Goal: Entertainment & Leisure: Consume media (video, audio)

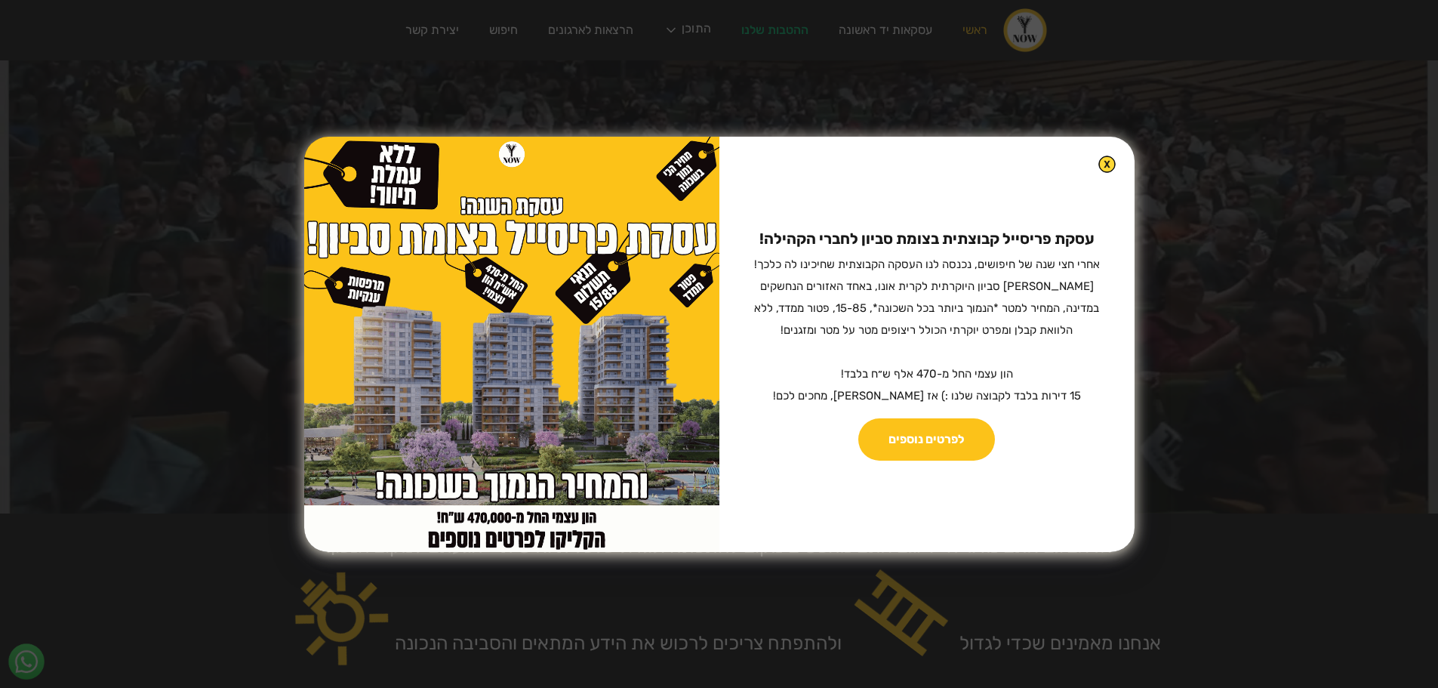
click at [1098, 159] on img at bounding box center [1106, 163] width 17 height 17
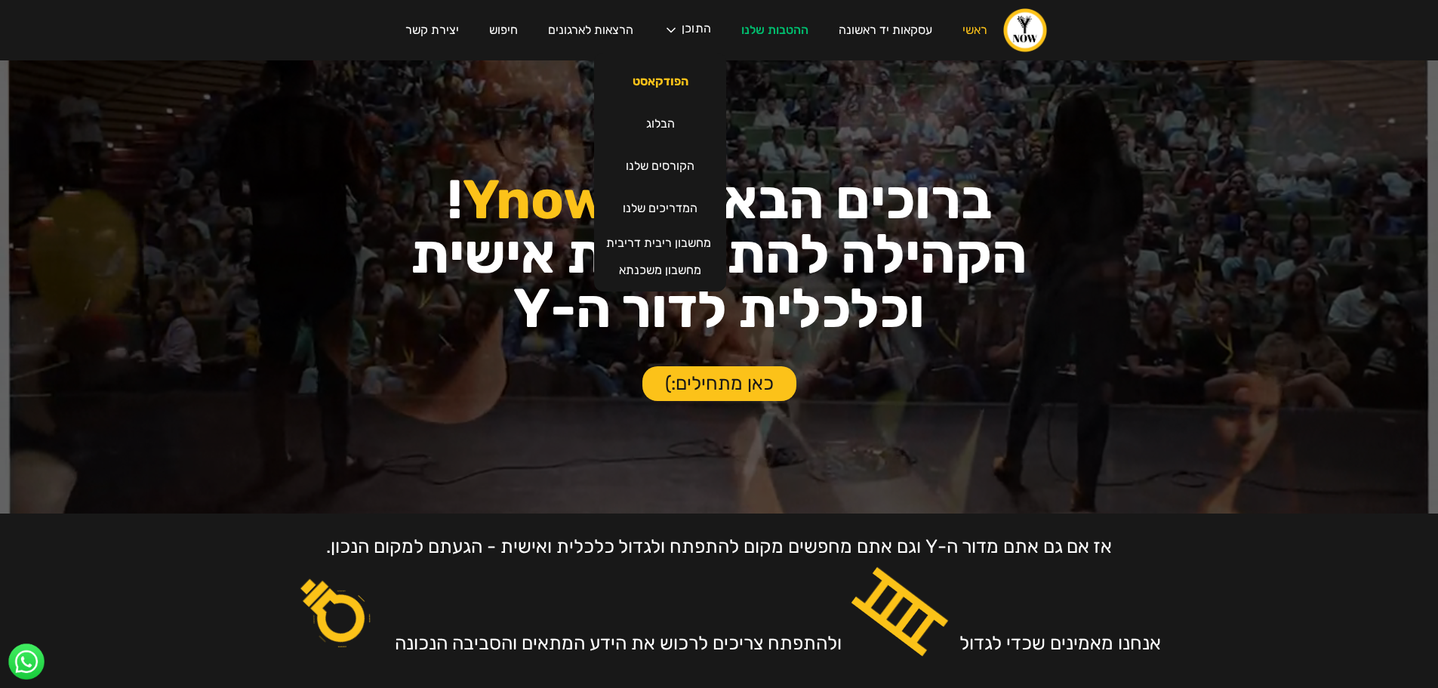
click at [675, 74] on link "הפודקאסט" at bounding box center [660, 81] width 86 height 42
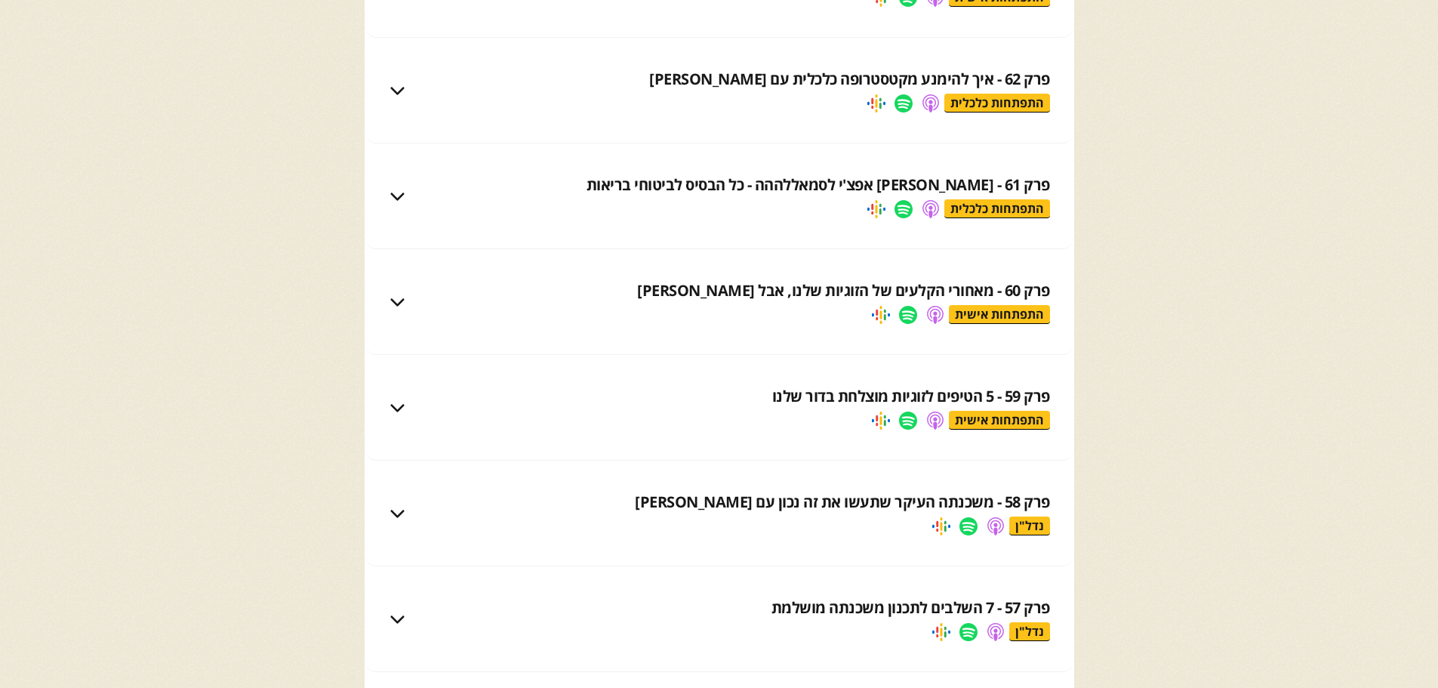
scroll to position [4378, 0]
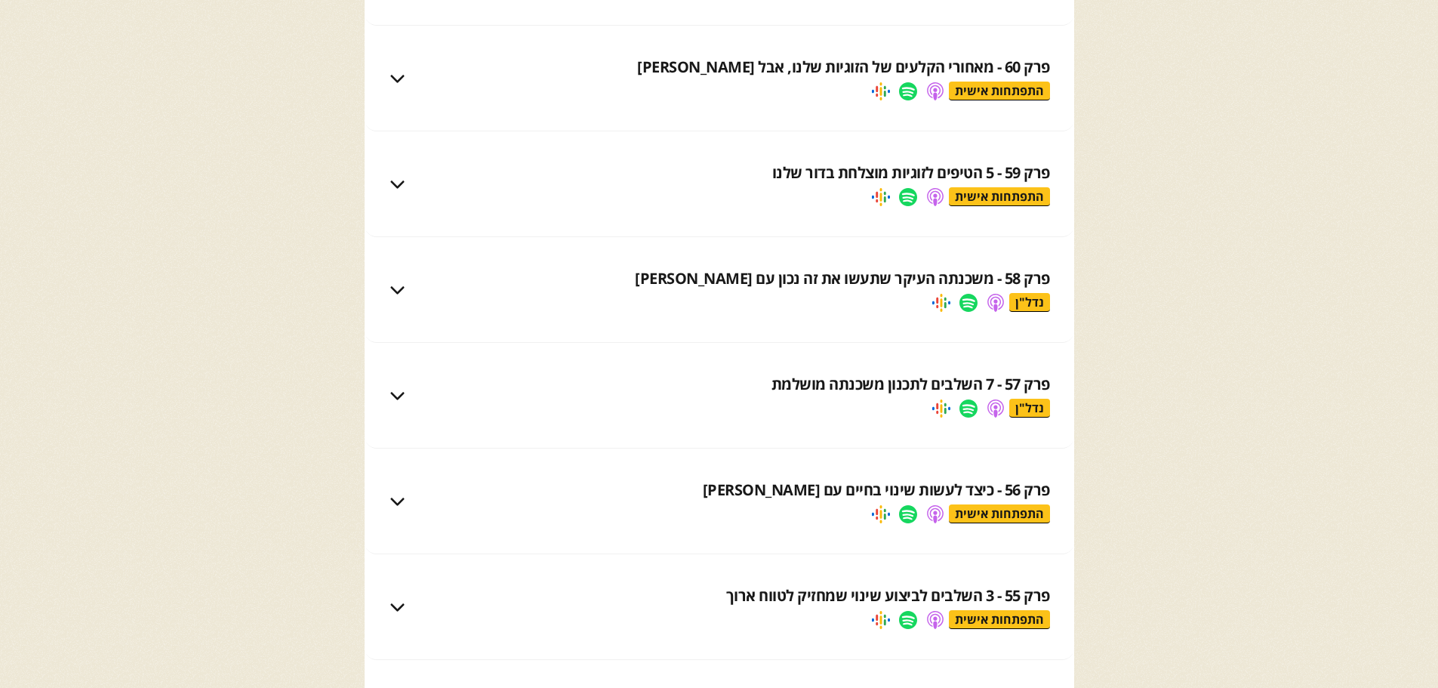
click at [1012, 506] on div "התפתחות אישית" at bounding box center [999, 513] width 101 height 19
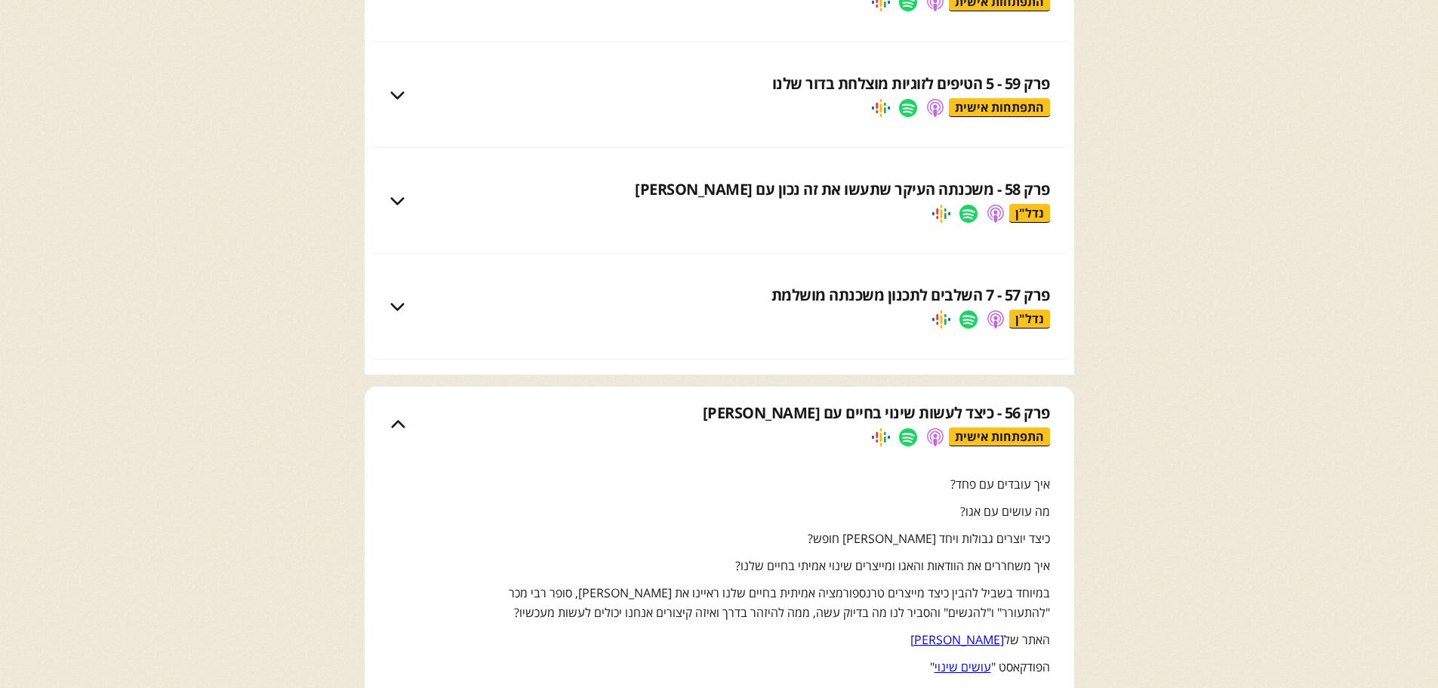
scroll to position [4680, 0]
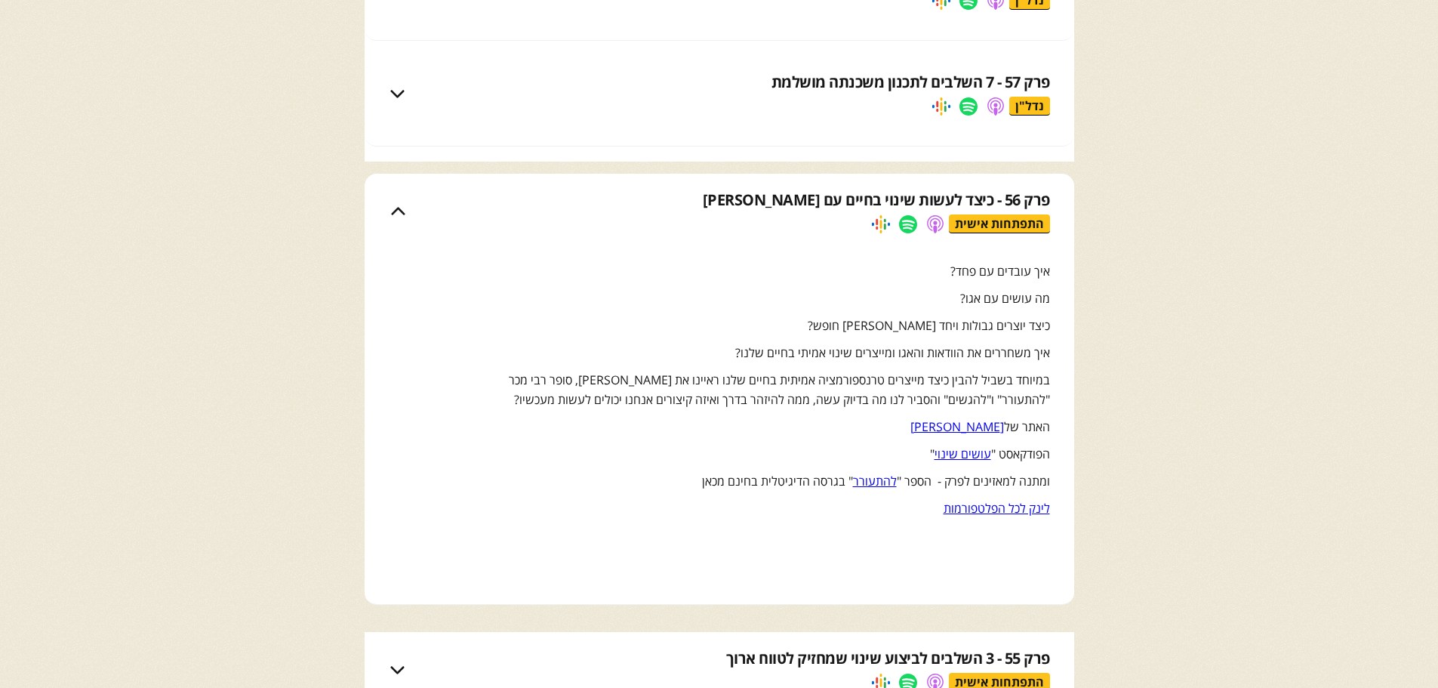
click at [979, 449] on link "עושים שינוי" at bounding box center [963, 453] width 57 height 17
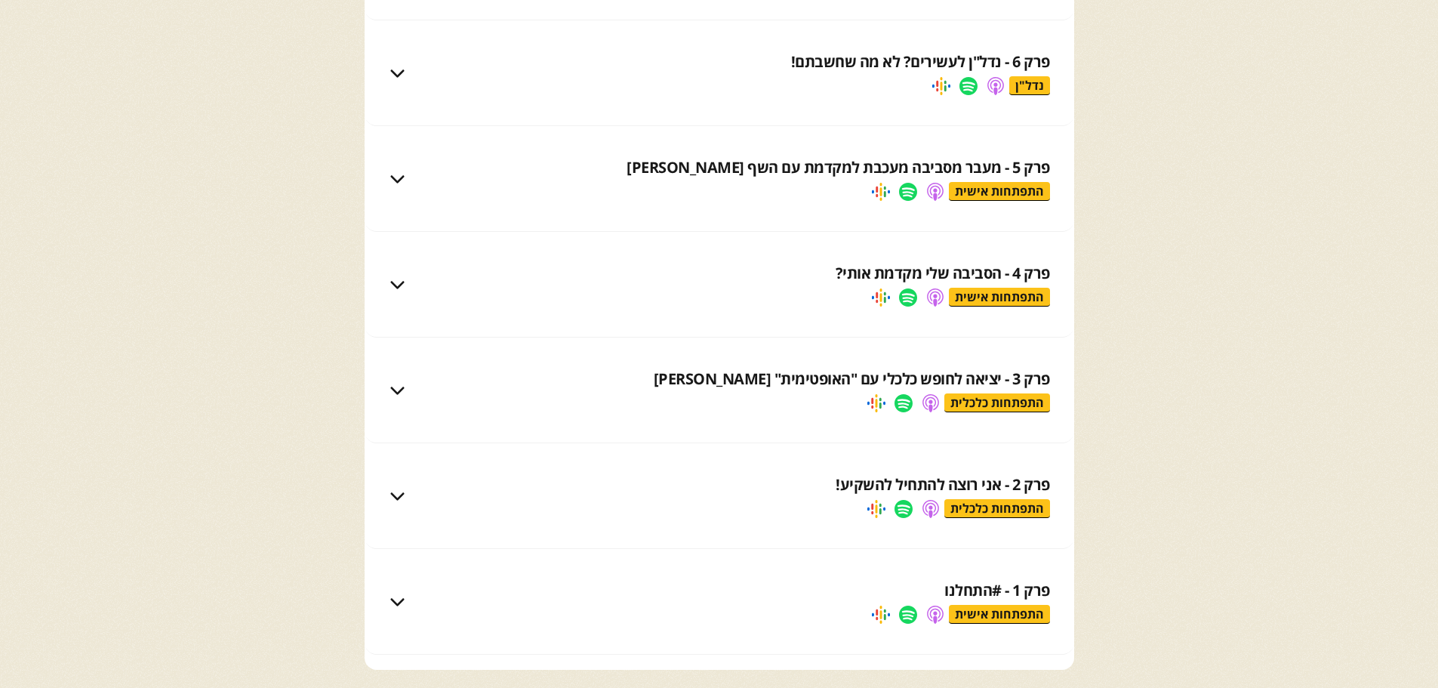
scroll to position [10138, 0]
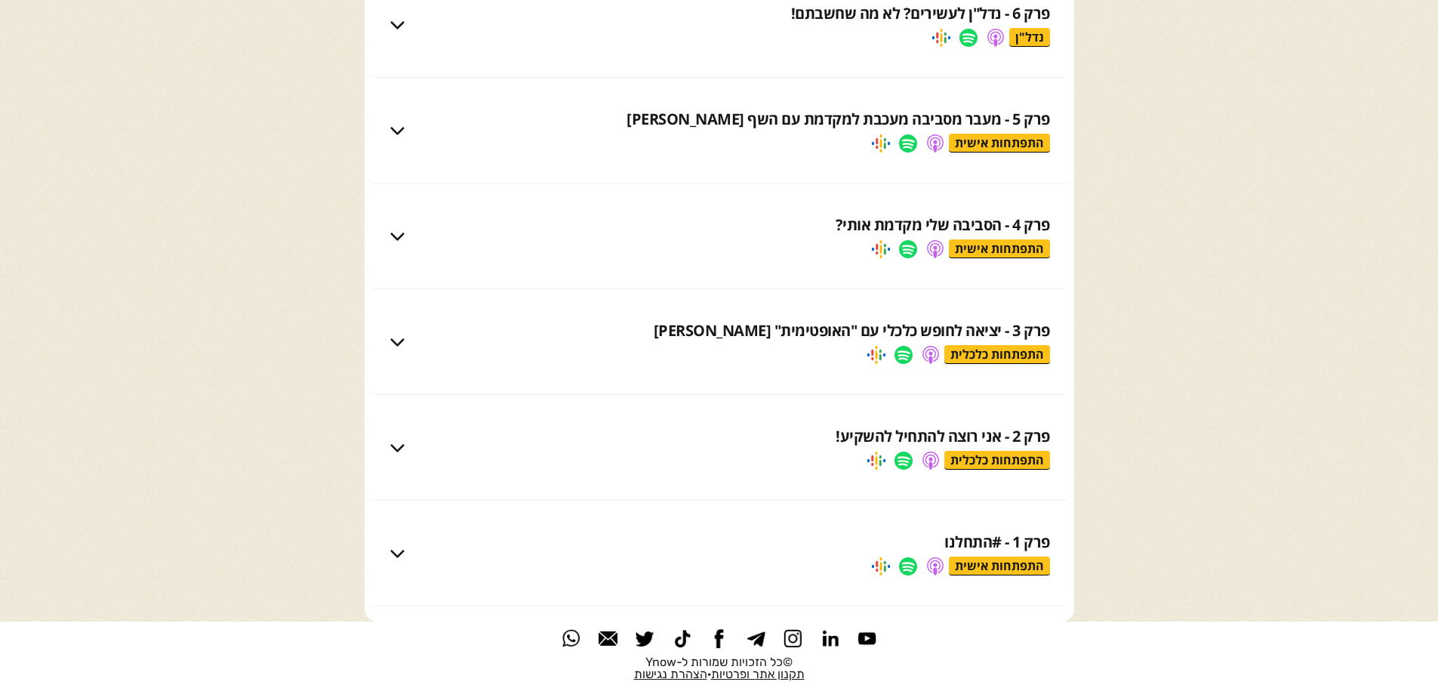
click at [1027, 563] on div "התפתחות אישית" at bounding box center [999, 565] width 101 height 19
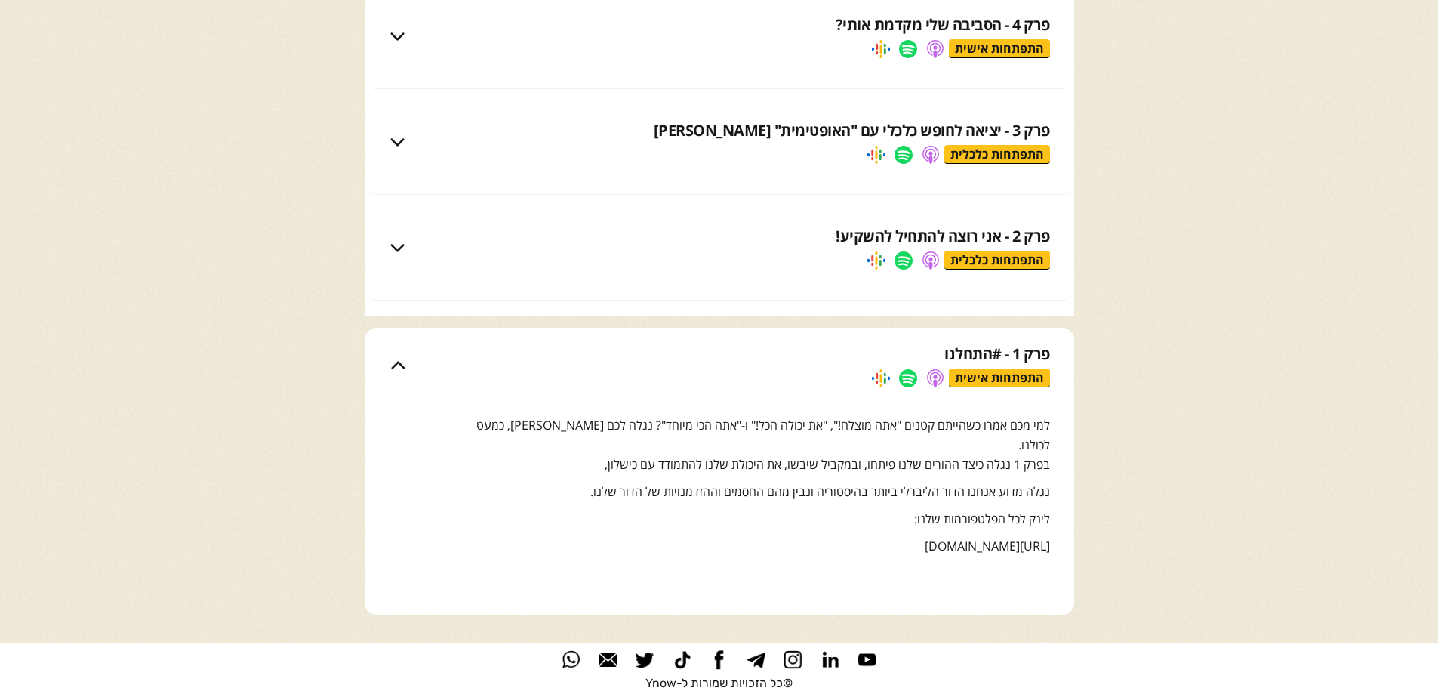
scroll to position [10340, 0]
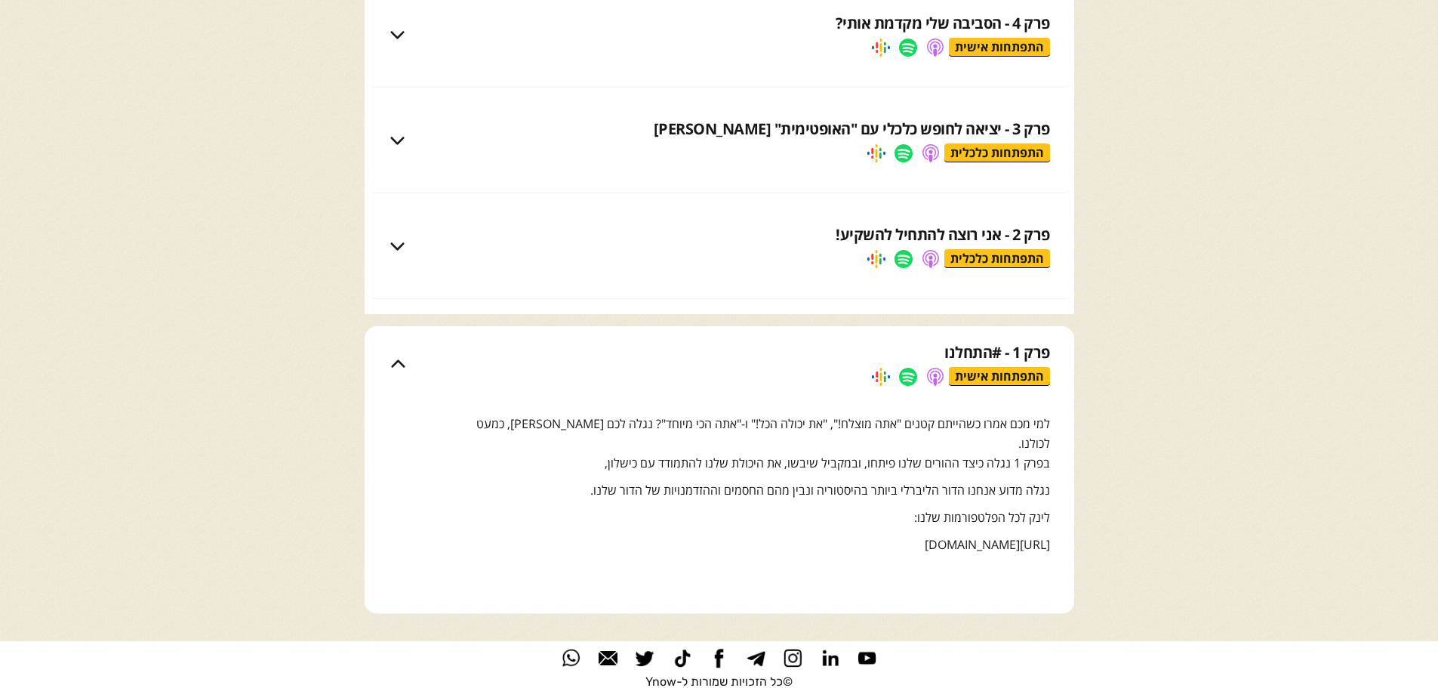
click at [1010, 380] on div "התפתחות אישית" at bounding box center [999, 376] width 101 height 19
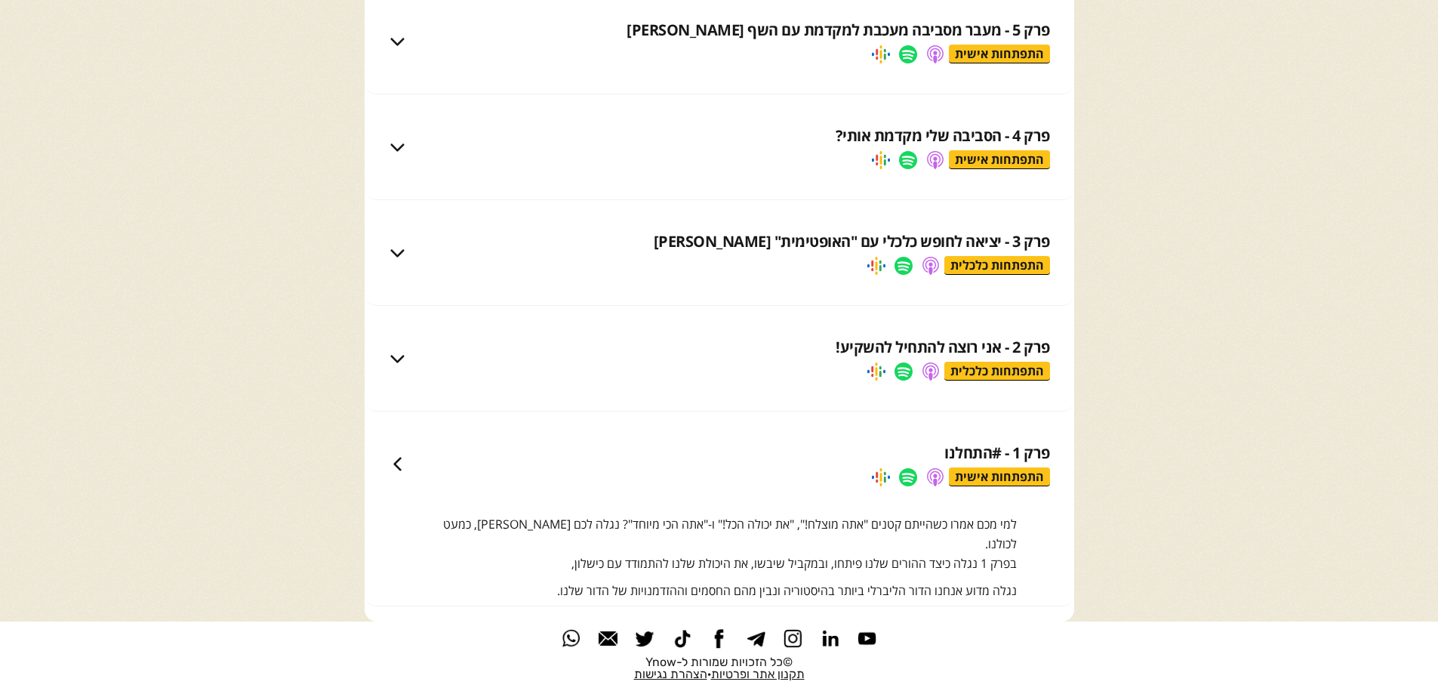
scroll to position [10138, 0]
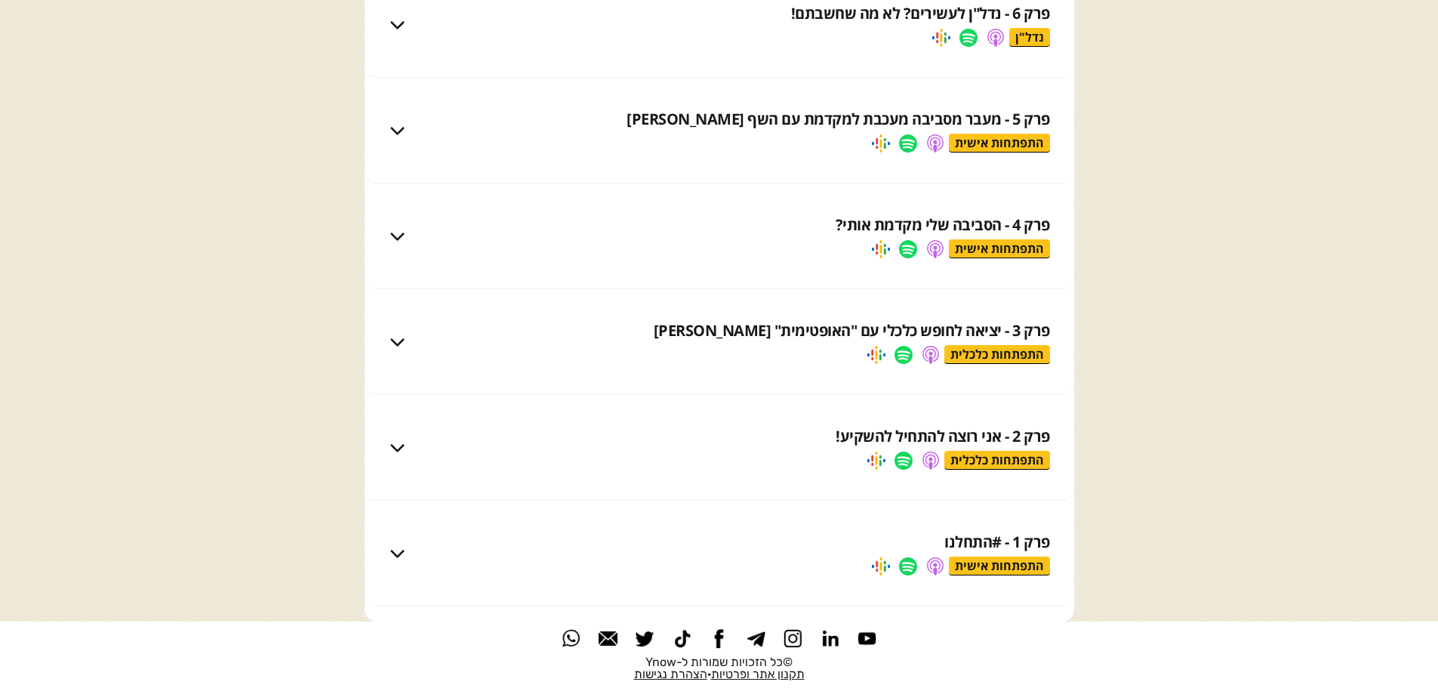
click at [1009, 454] on div "התפתחות כלכלית" at bounding box center [997, 460] width 106 height 19
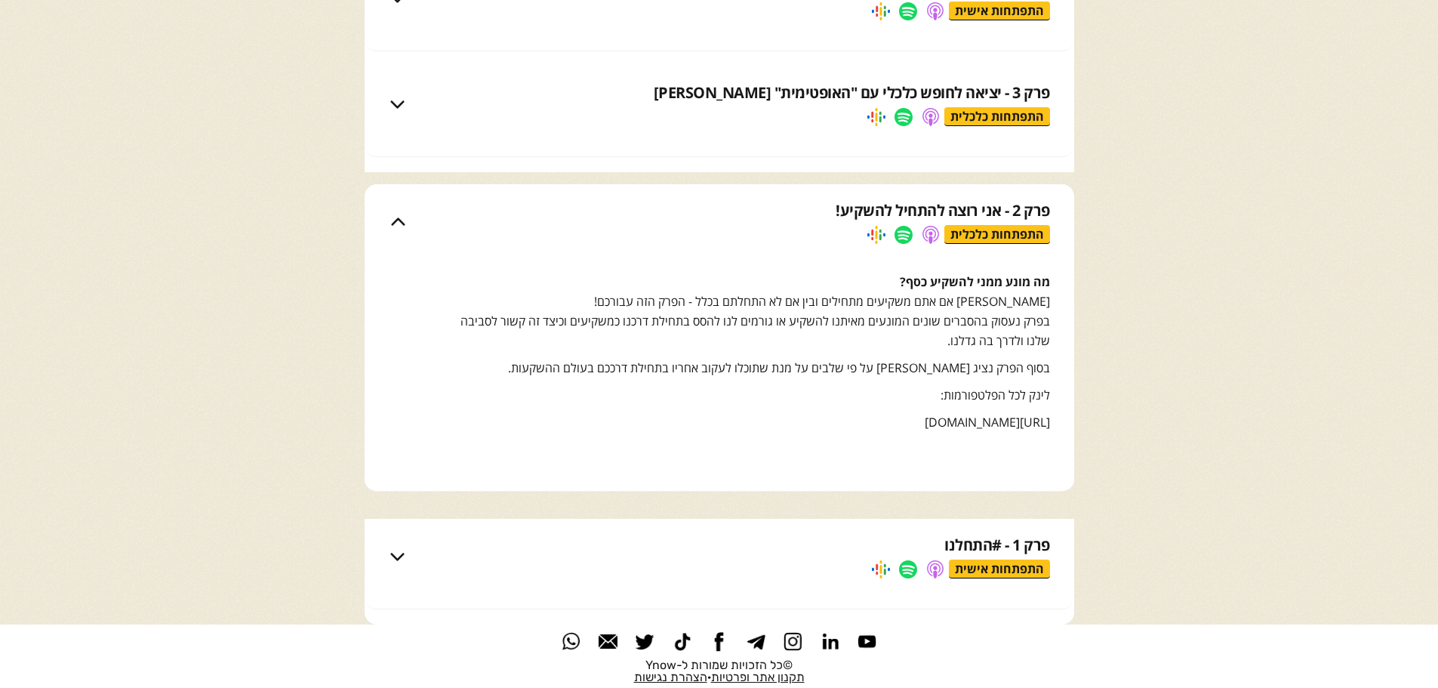
scroll to position [10379, 0]
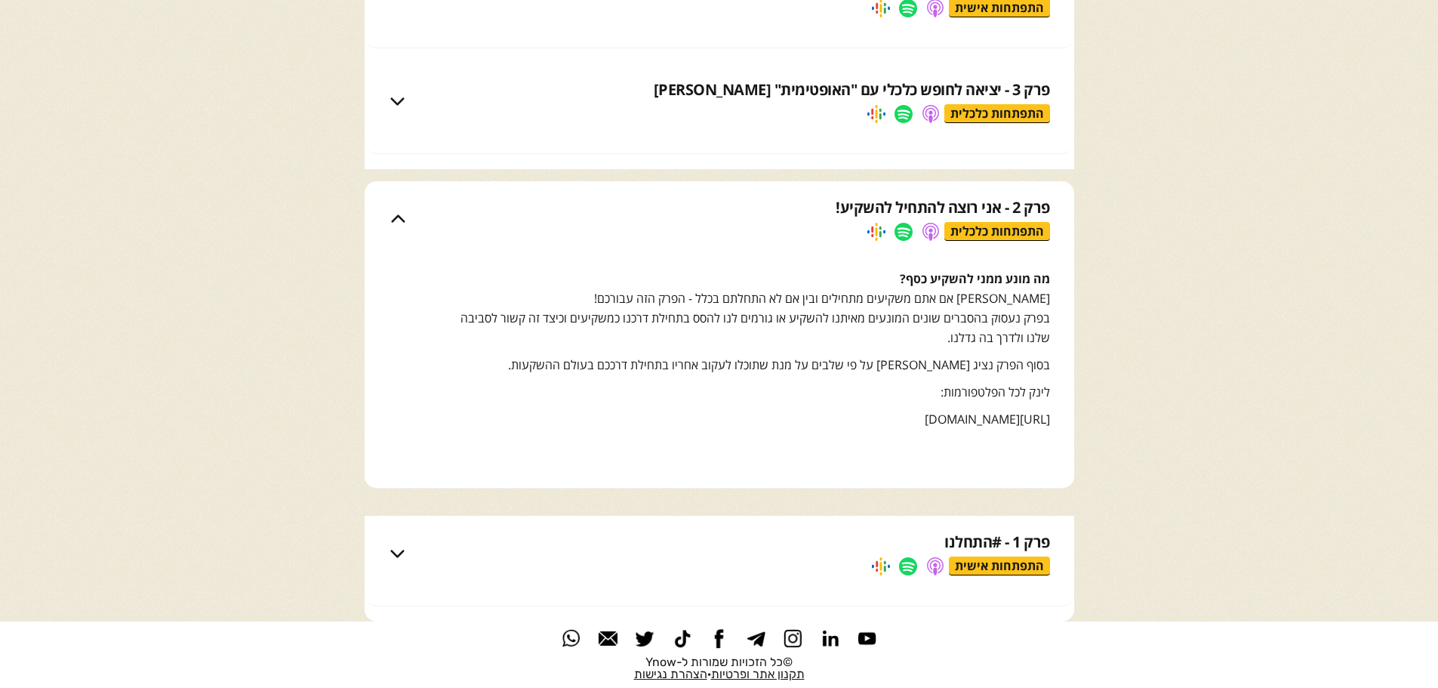
click at [1024, 565] on div "התפתחות אישית" at bounding box center [999, 565] width 101 height 19
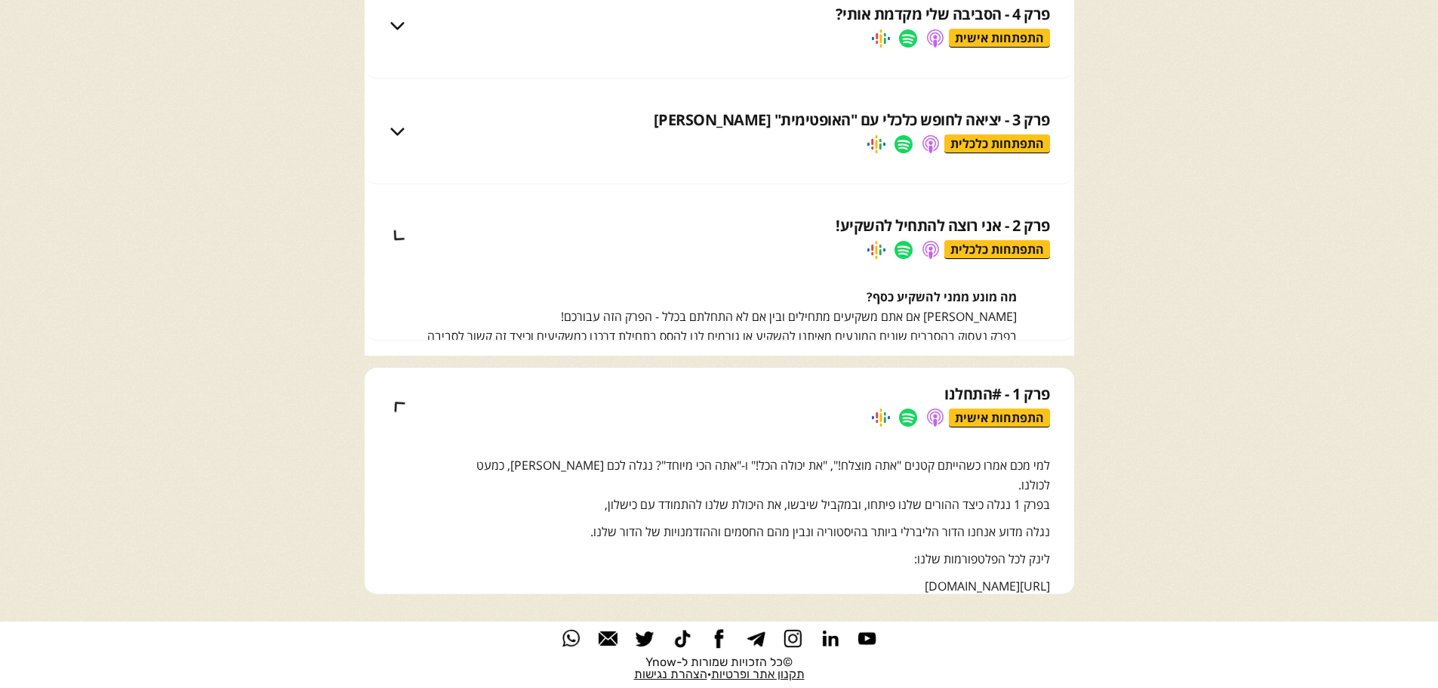
scroll to position [10340, 0]
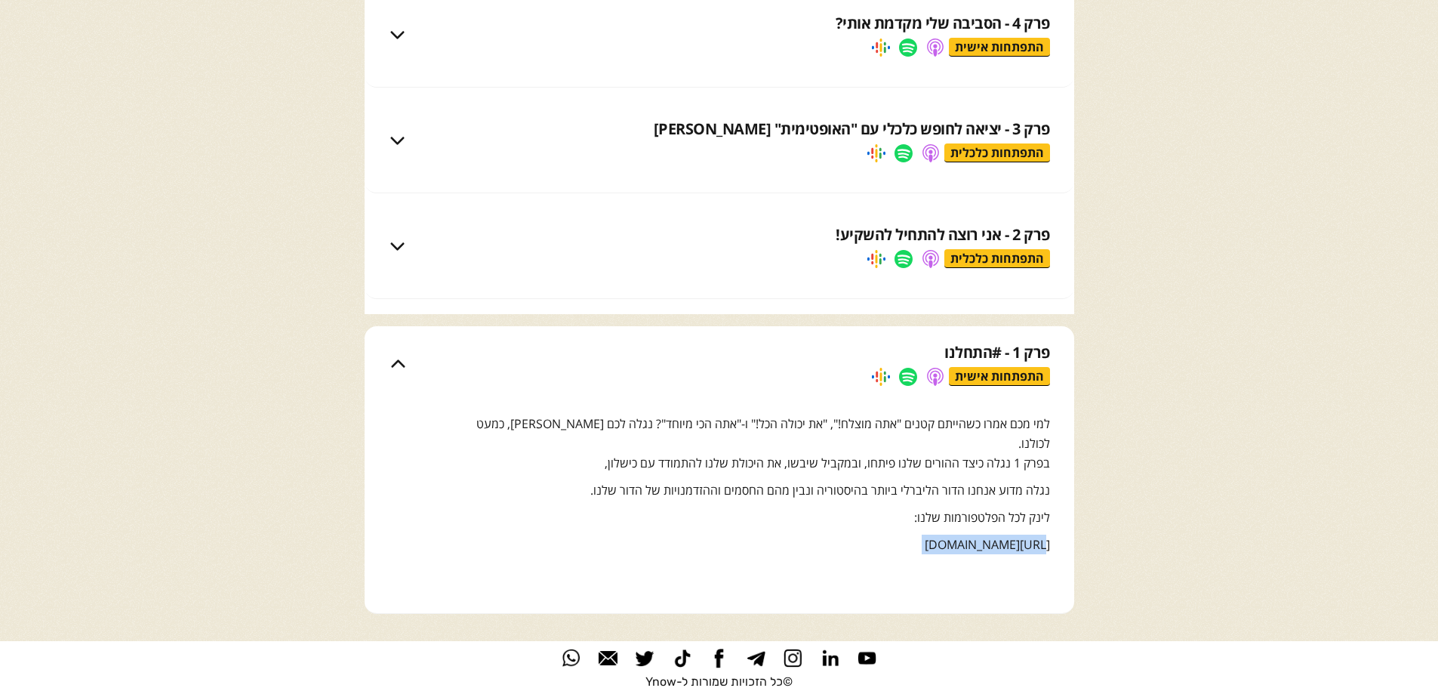
drag, startPoint x: 885, startPoint y: 523, endPoint x: 1020, endPoint y: 542, distance: 135.7
click at [1020, 542] on div "למי מכם אמרו כשהייתם קטנים "אתה מוצלח!", "את יכולה הכל!" ו-"אתה הכי מיוחד"? נגל…" at bounding box center [751, 501] width 595 height 175
click at [1024, 539] on div "למי מכם אמרו כשהייתם קטנים "אתה מוצלח!", "את יכולה הכל!" ו-"אתה הכי מיוחד"? נגל…" at bounding box center [751, 501] width 595 height 175
click at [905, 374] on link at bounding box center [908, 377] width 18 height 18
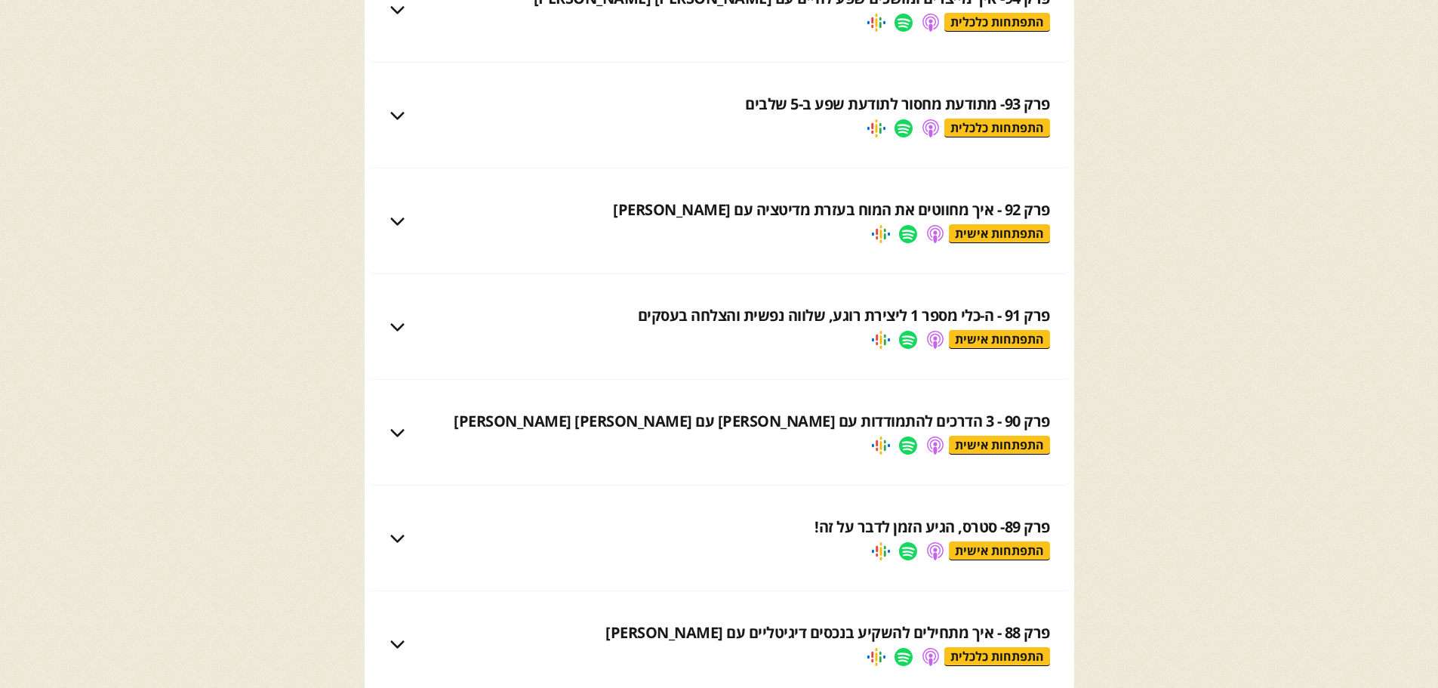
scroll to position [476, 0]
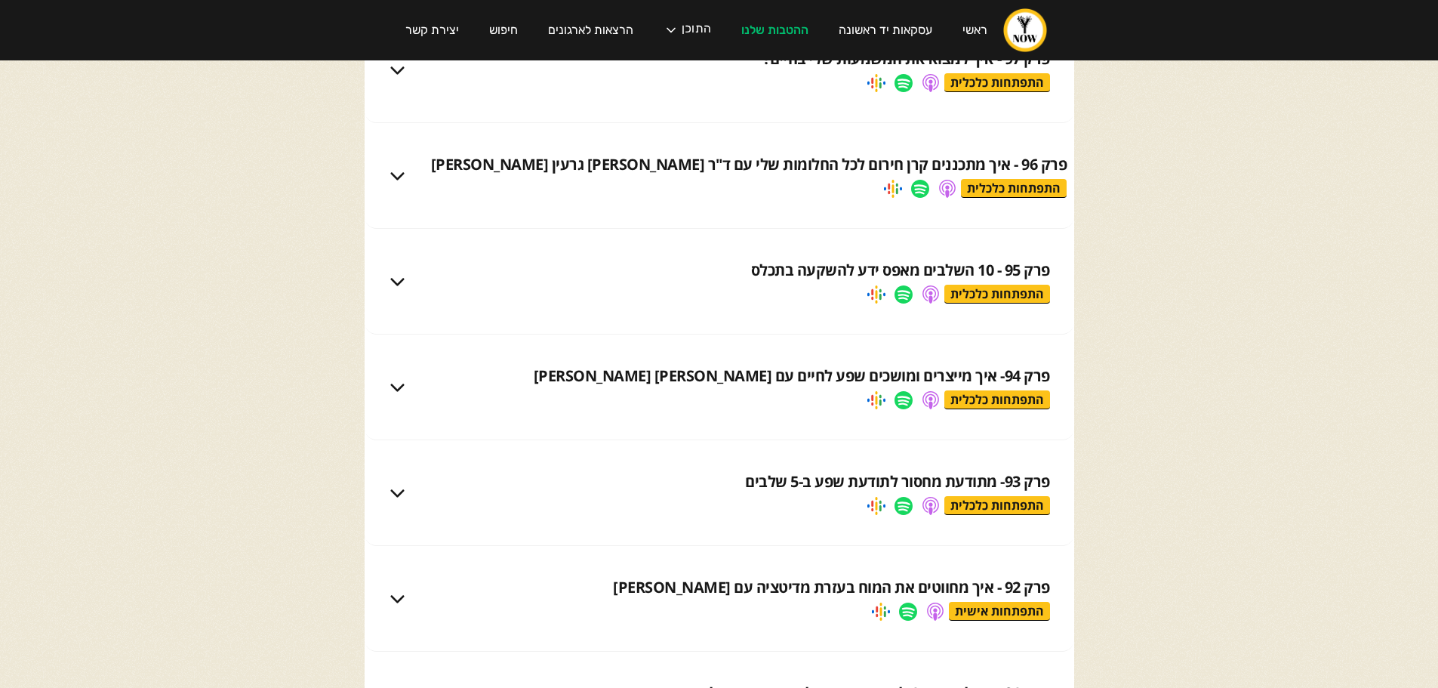
click at [1025, 289] on div "התפתחות כלכלית" at bounding box center [997, 294] width 106 height 19
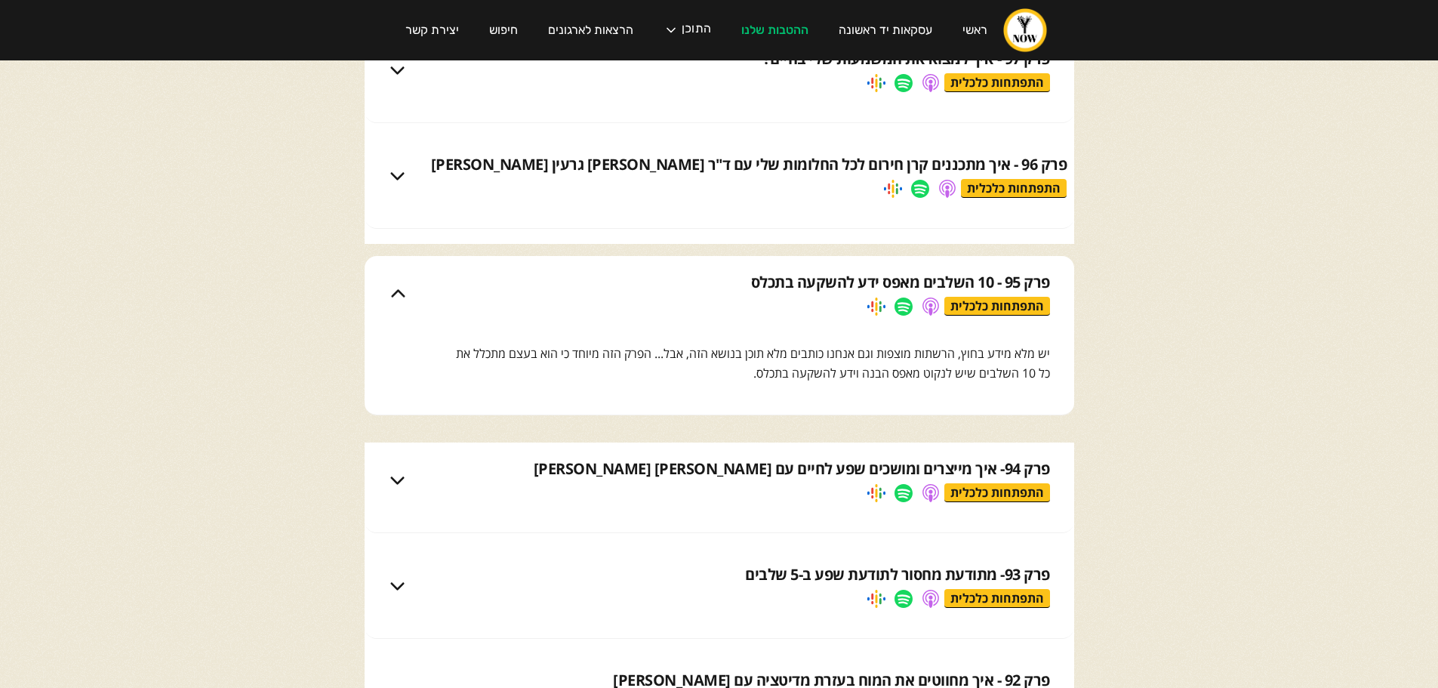
click at [1021, 303] on div "התפתחות כלכלית" at bounding box center [997, 306] width 106 height 19
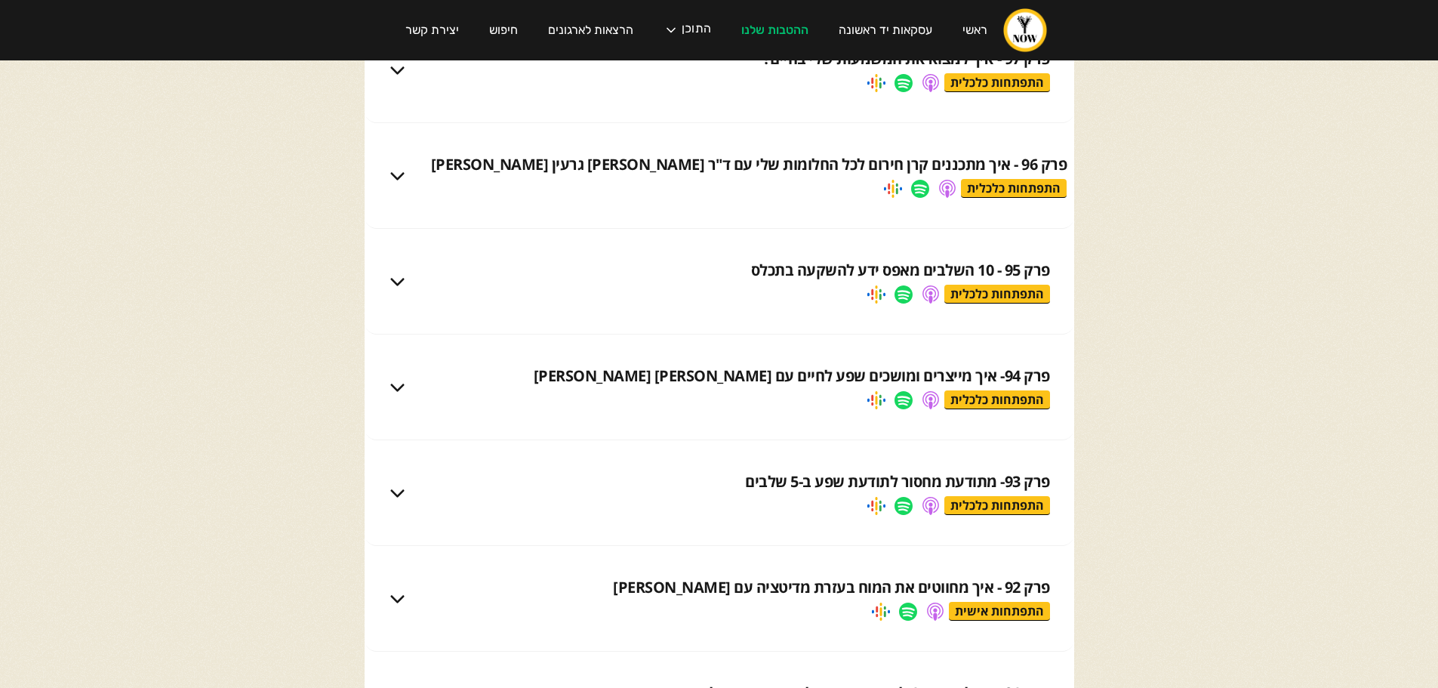
click at [1021, 303] on div "התפתחות כלכלית" at bounding box center [997, 294] width 106 height 19
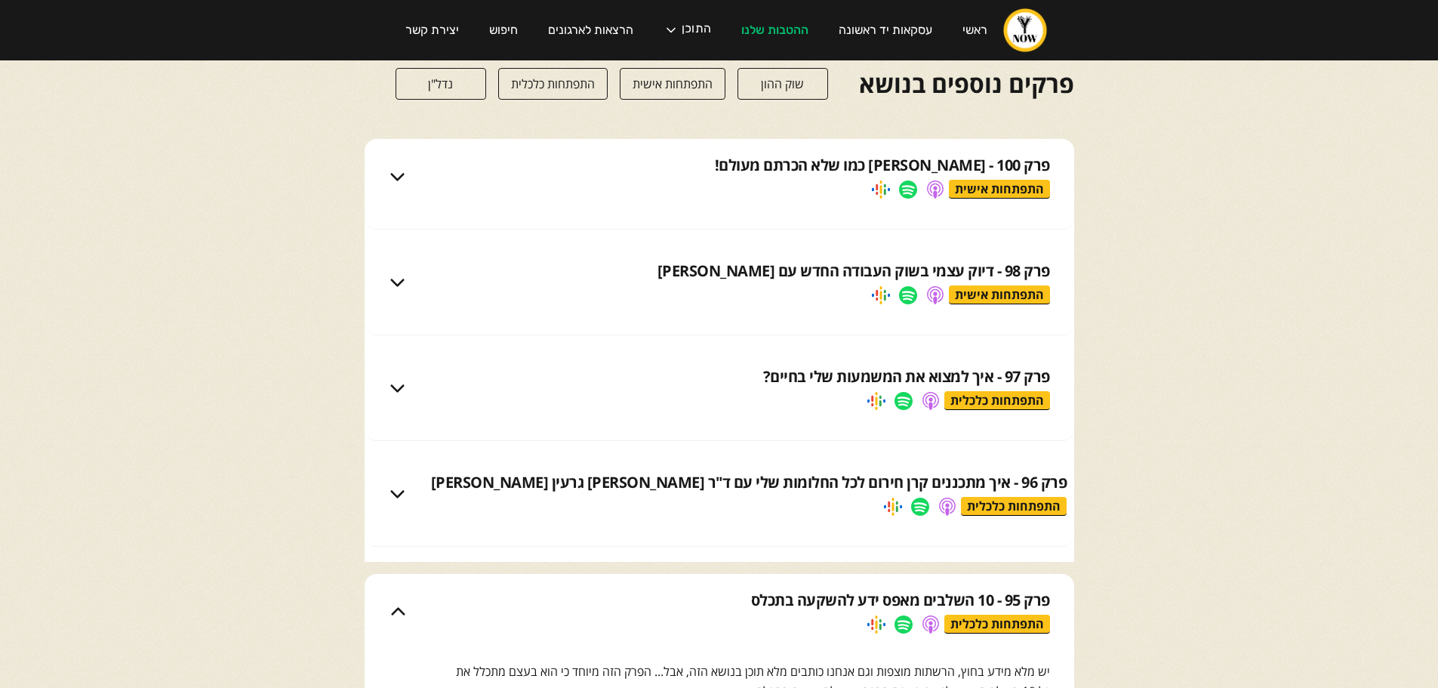
scroll to position [99, 0]
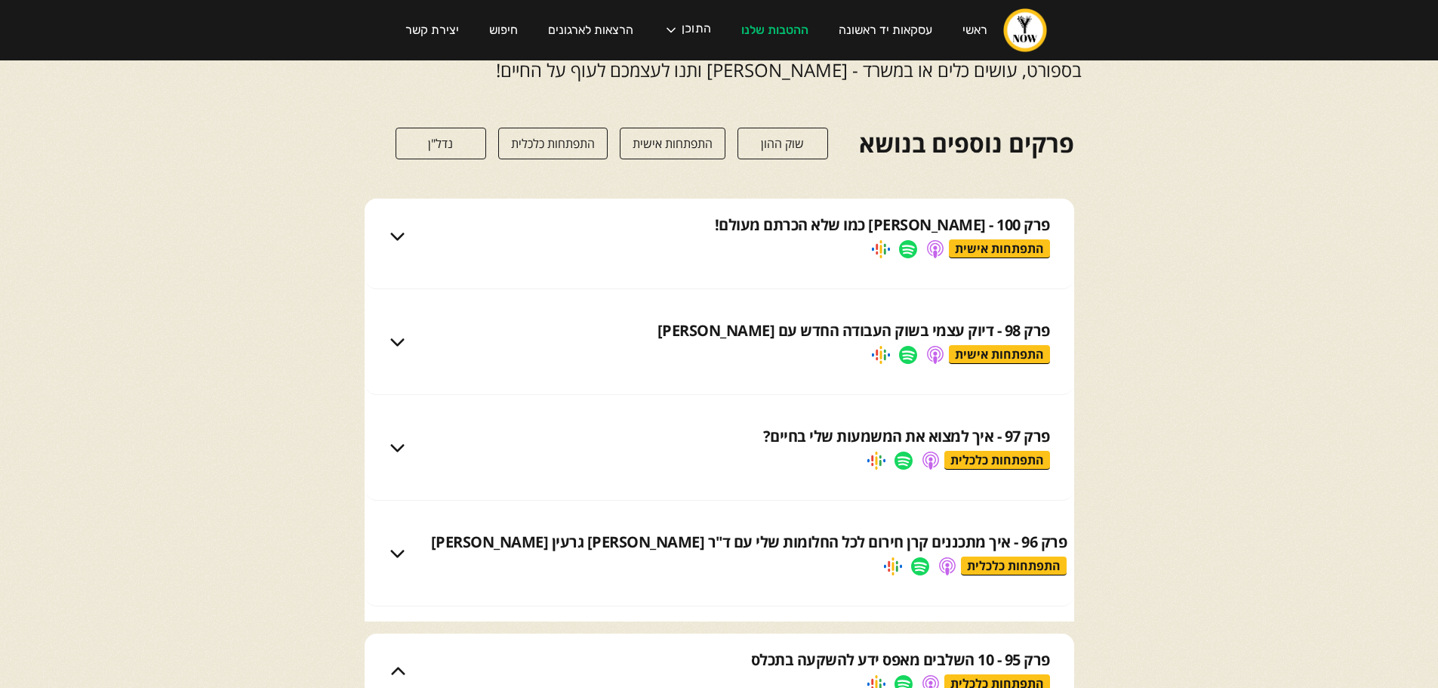
click at [996, 253] on div "התפתחות אישית" at bounding box center [999, 248] width 101 height 19
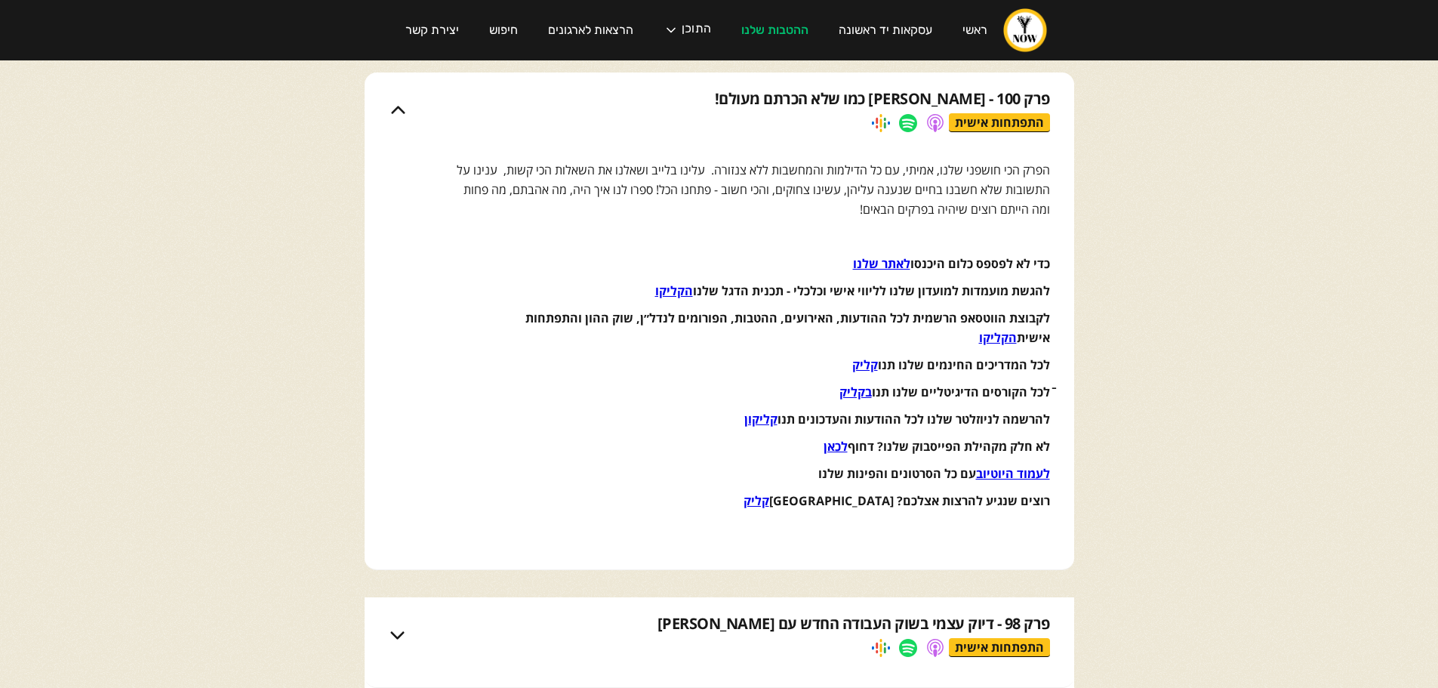
scroll to position [250, 0]
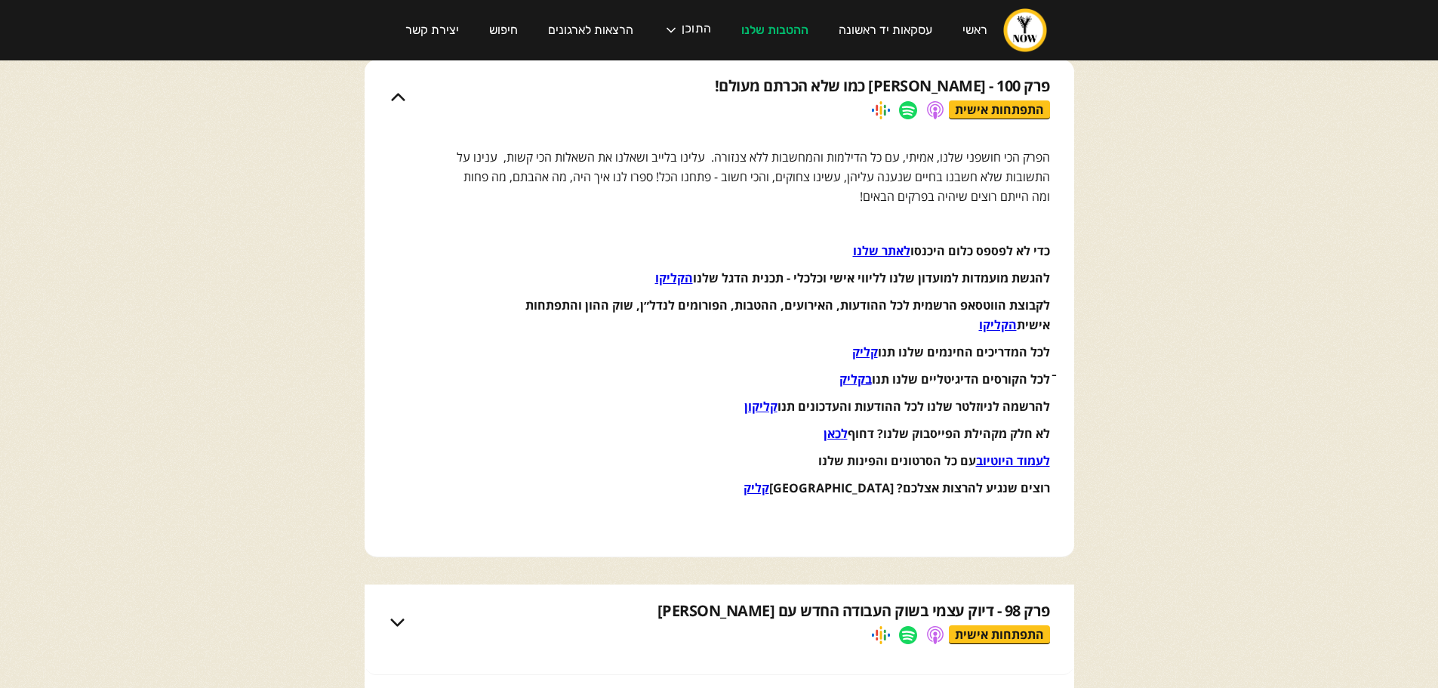
click at [834, 429] on strong "לכאן" at bounding box center [836, 433] width 24 height 17
